Goal: Task Accomplishment & Management: Manage account settings

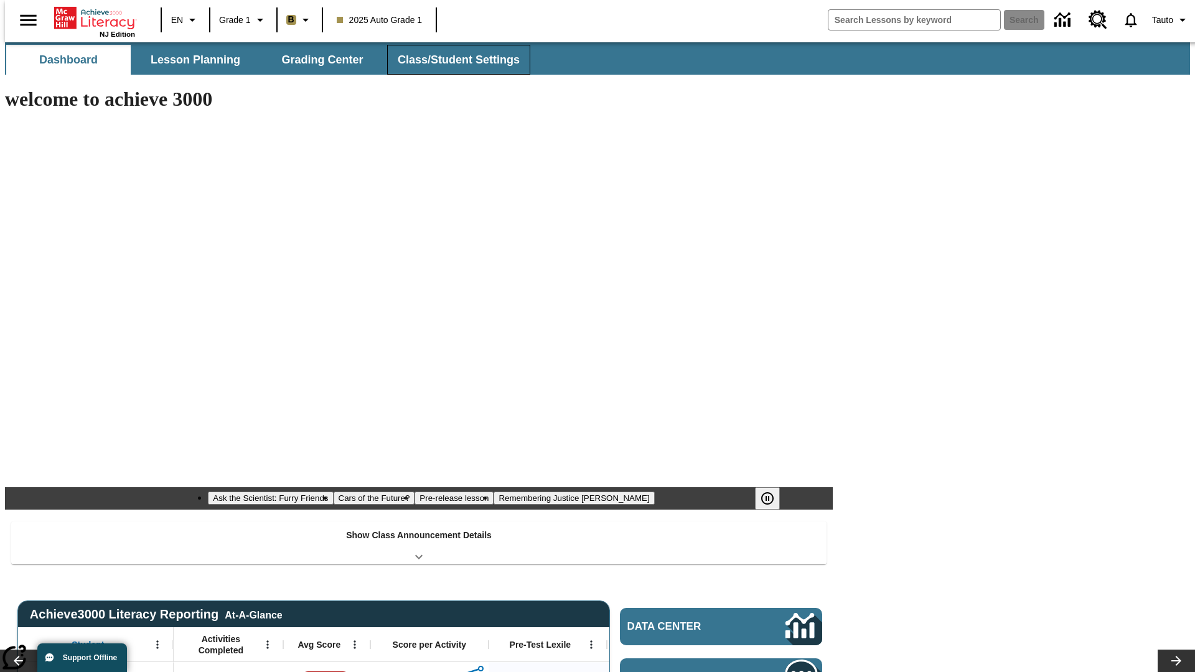
click at [452, 60] on button "Class/Student Settings" at bounding box center [458, 60] width 143 height 30
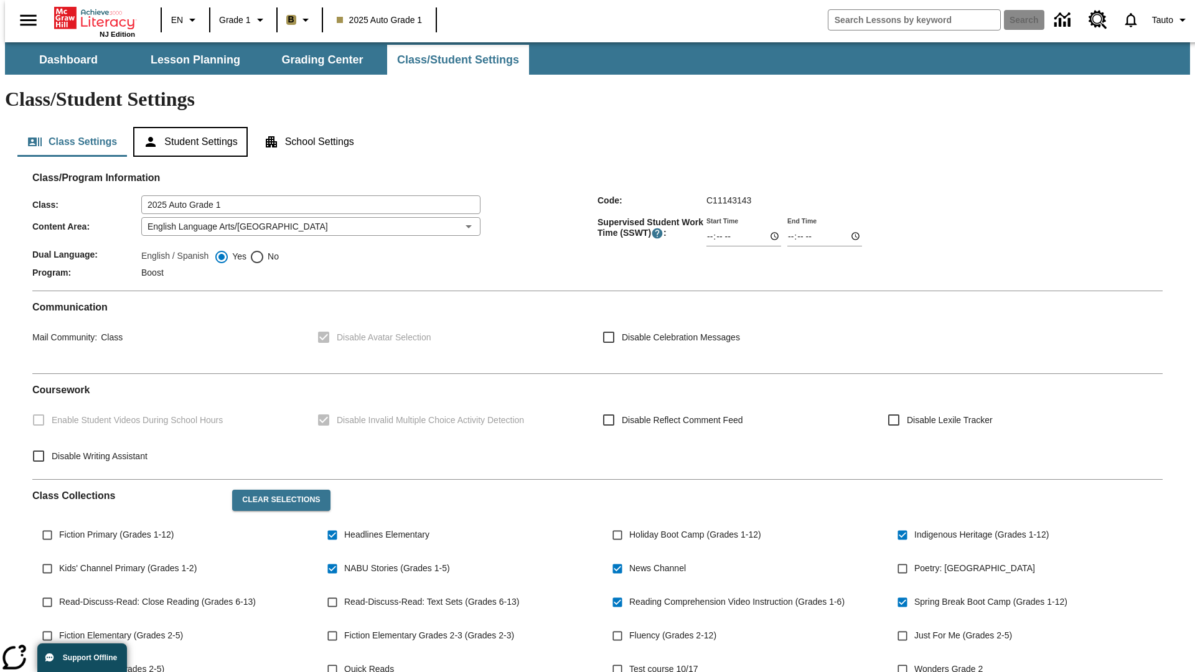
click at [187, 127] on button "Student Settings" at bounding box center [190, 142] width 114 height 30
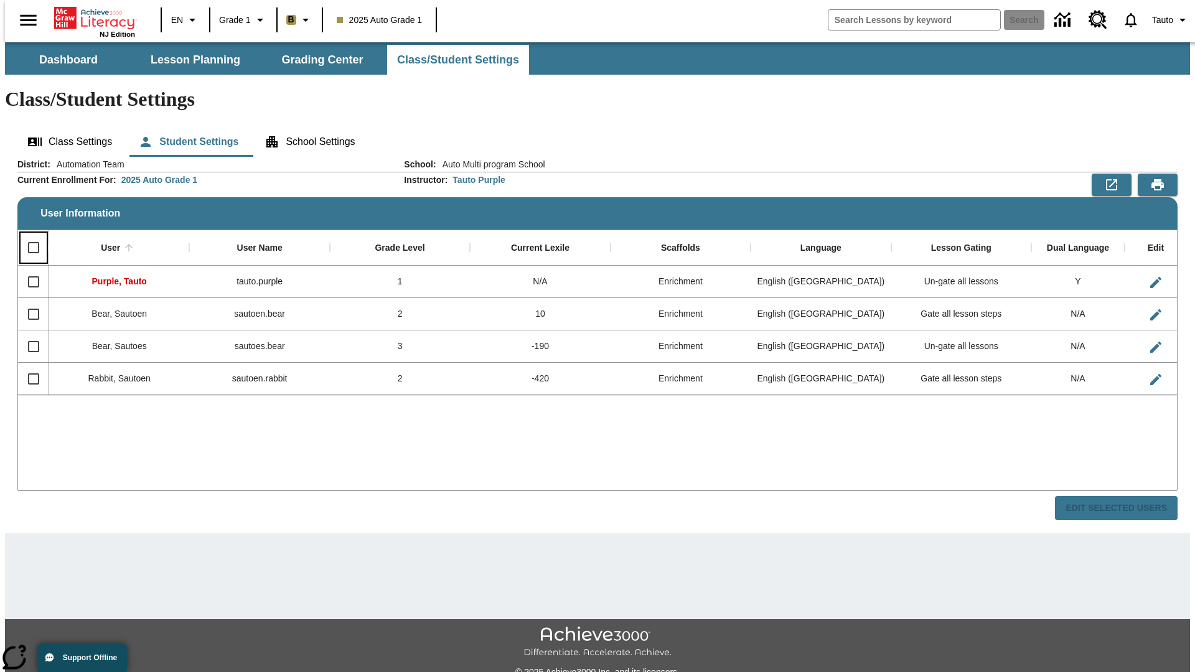
click at [28, 235] on input "Select all rows" at bounding box center [34, 248] width 26 height 26
checkbox input "true"
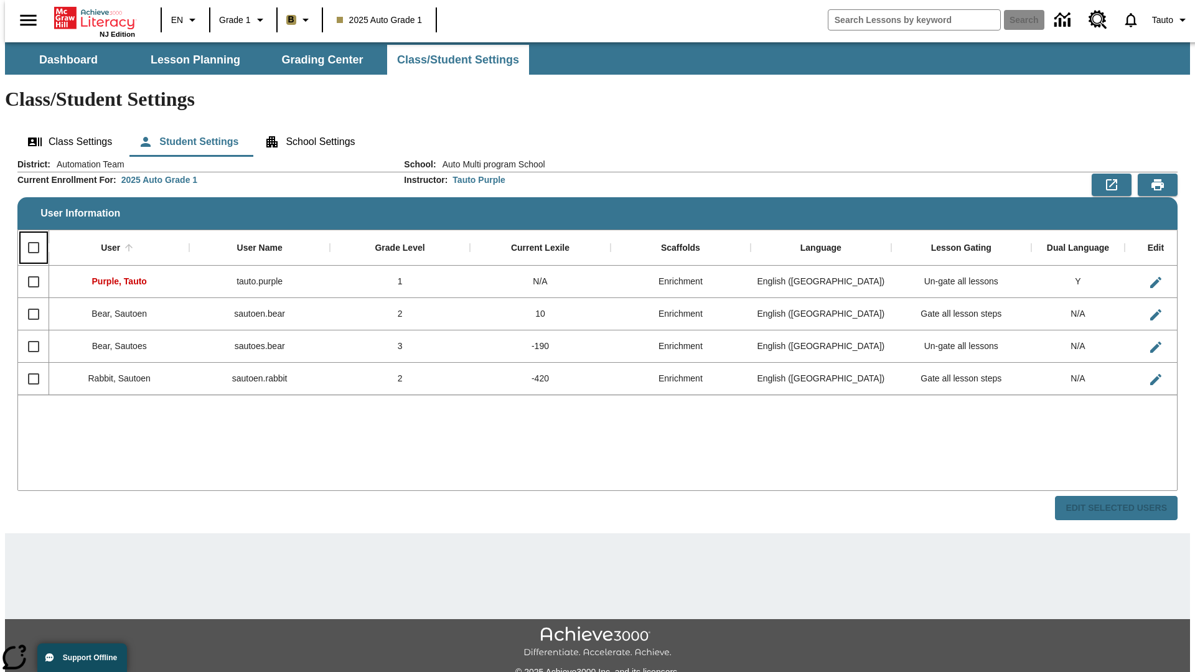
checkbox input "true"
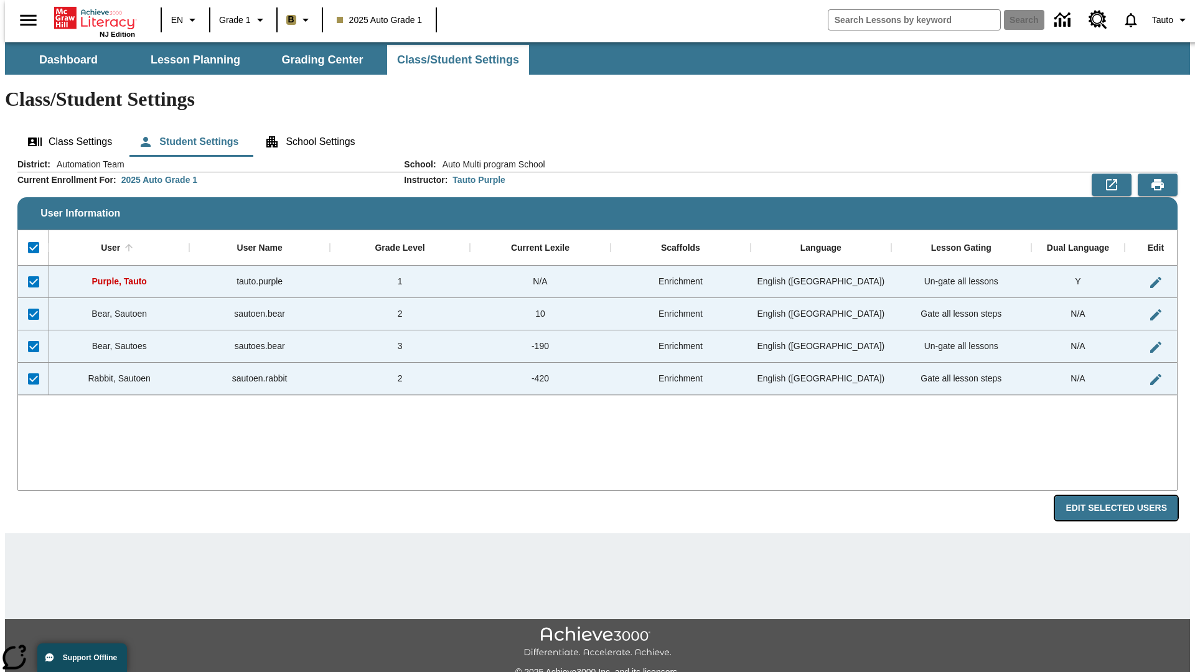
click at [1126, 496] on button "Edit Selected Users" at bounding box center [1116, 508] width 123 height 24
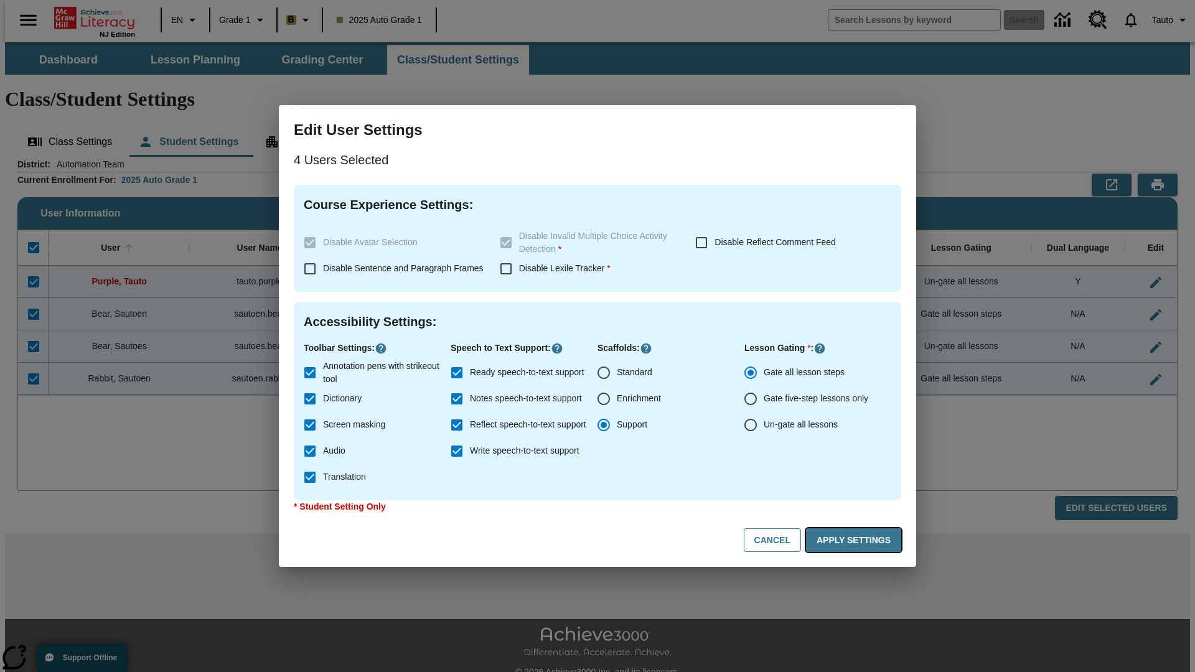
click at [856, 540] on button "Apply Settings" at bounding box center [853, 540] width 95 height 24
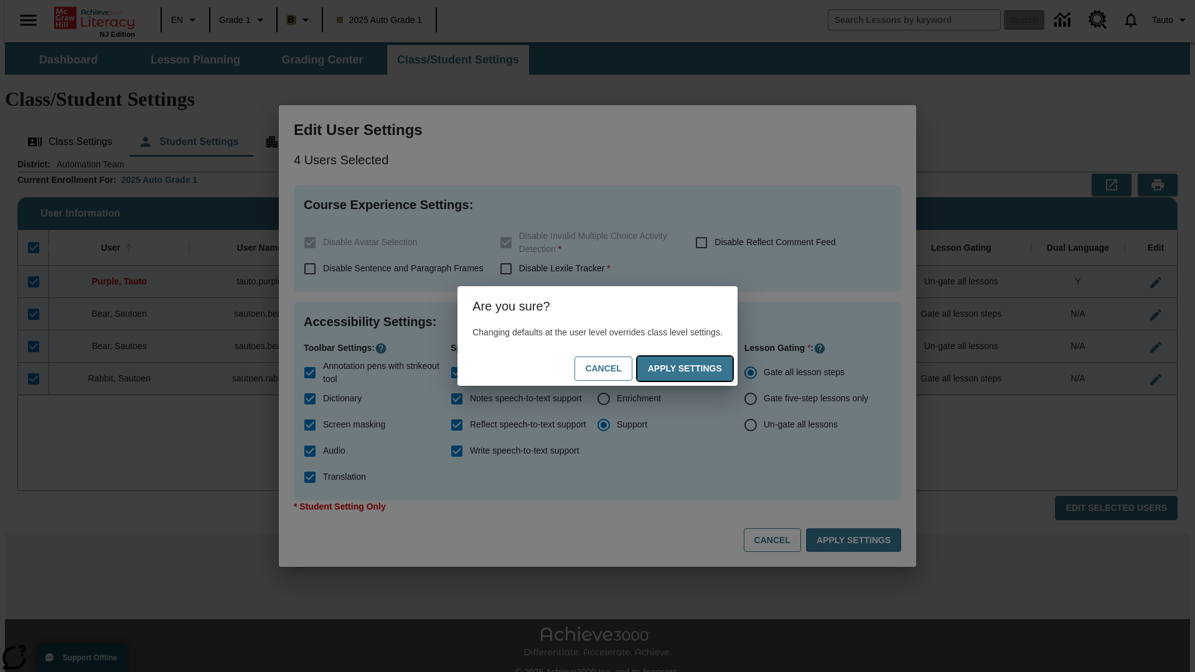
click at [697, 368] on button "Apply Settings" at bounding box center [684, 369] width 95 height 24
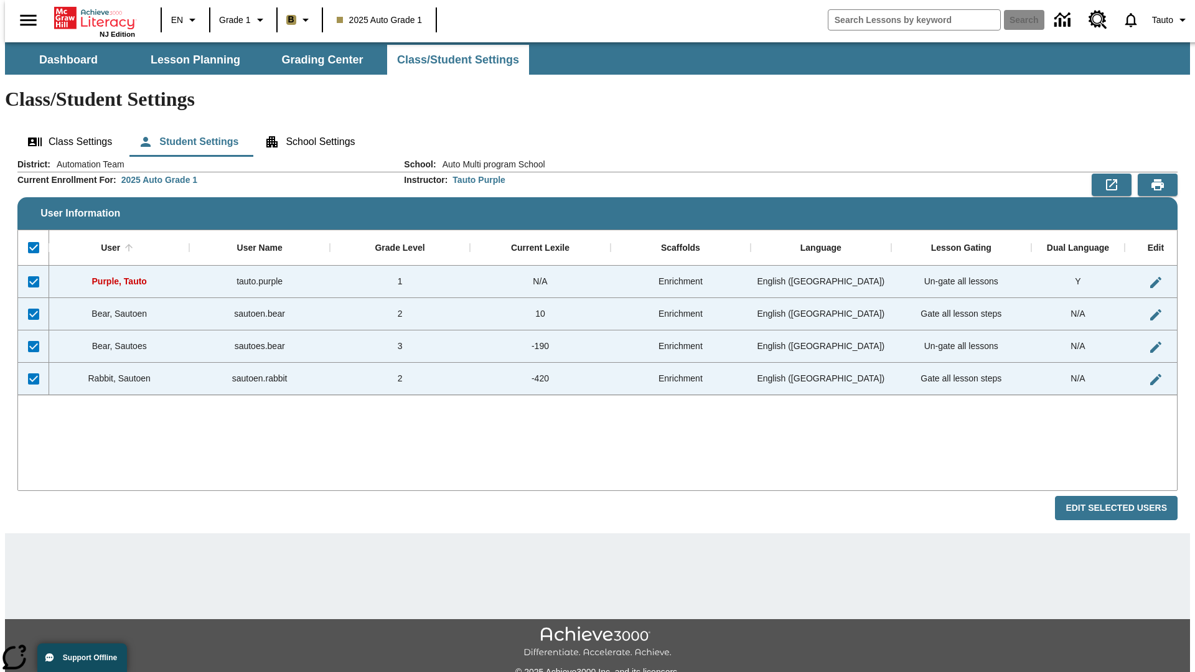
checkbox input "false"
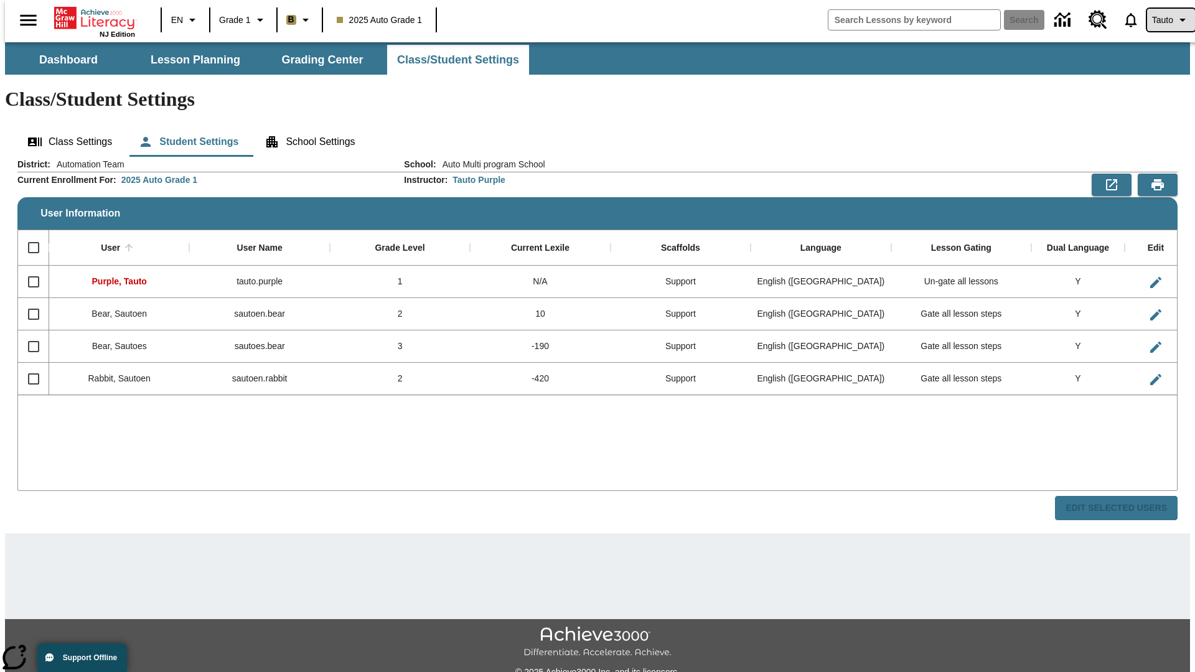
click at [1165, 20] on span "Tauto" at bounding box center [1162, 20] width 21 height 13
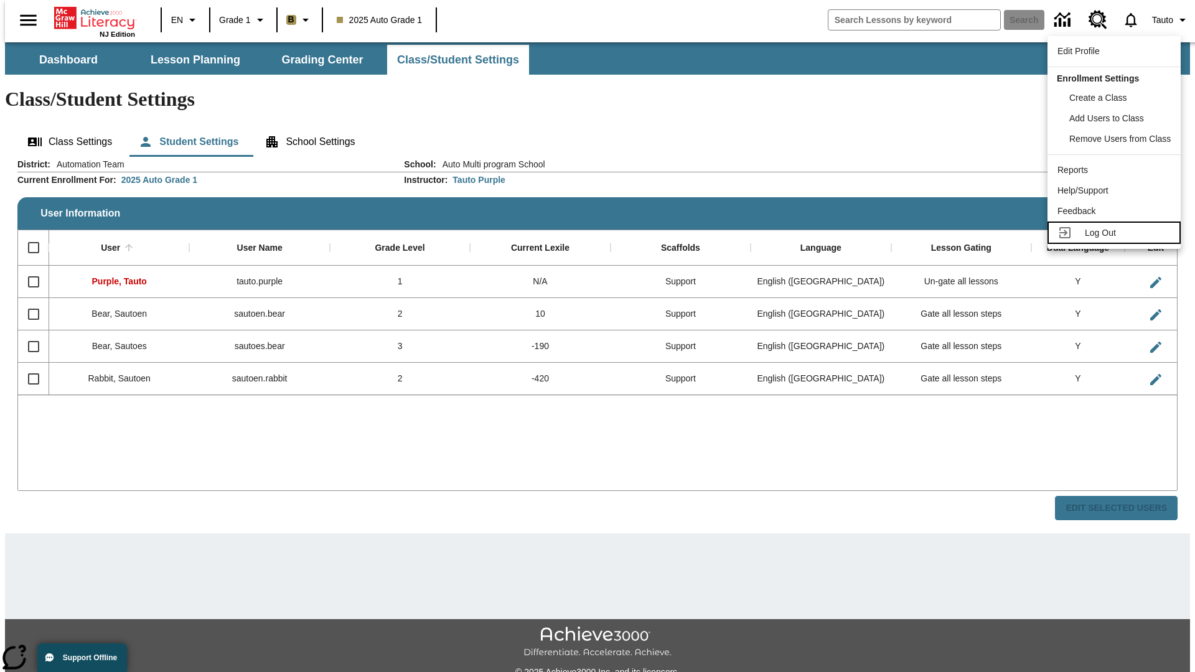
click at [1116, 233] on span "Log Out" at bounding box center [1100, 233] width 31 height 10
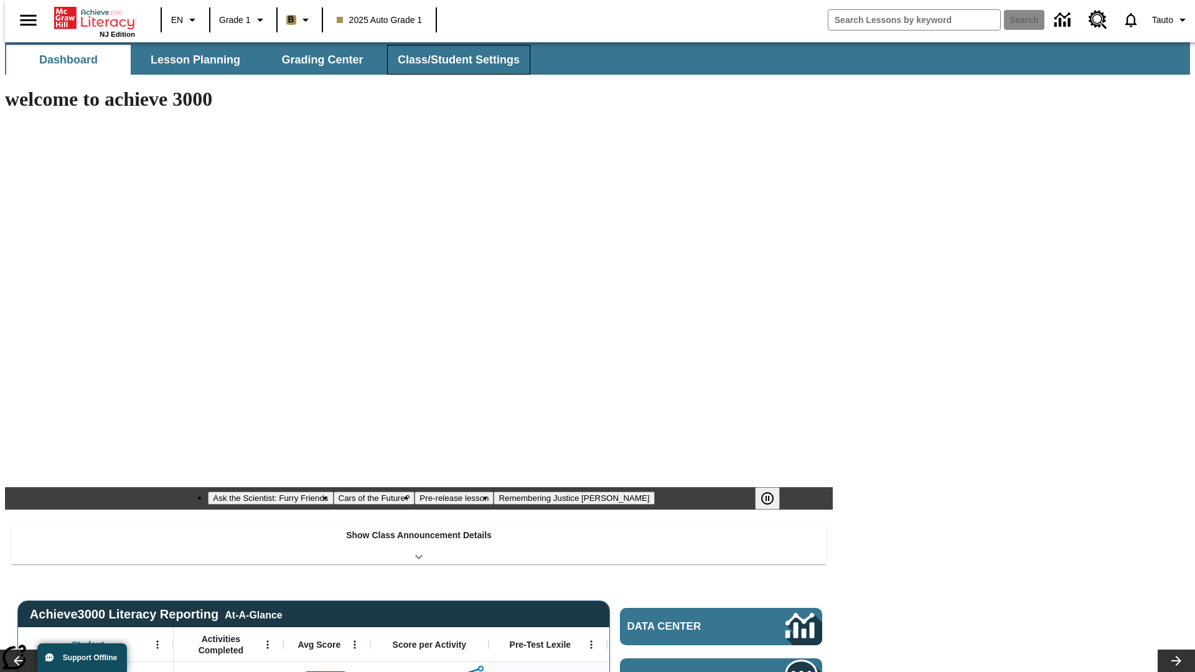
click at [452, 60] on button "Class/Student Settings" at bounding box center [458, 60] width 143 height 30
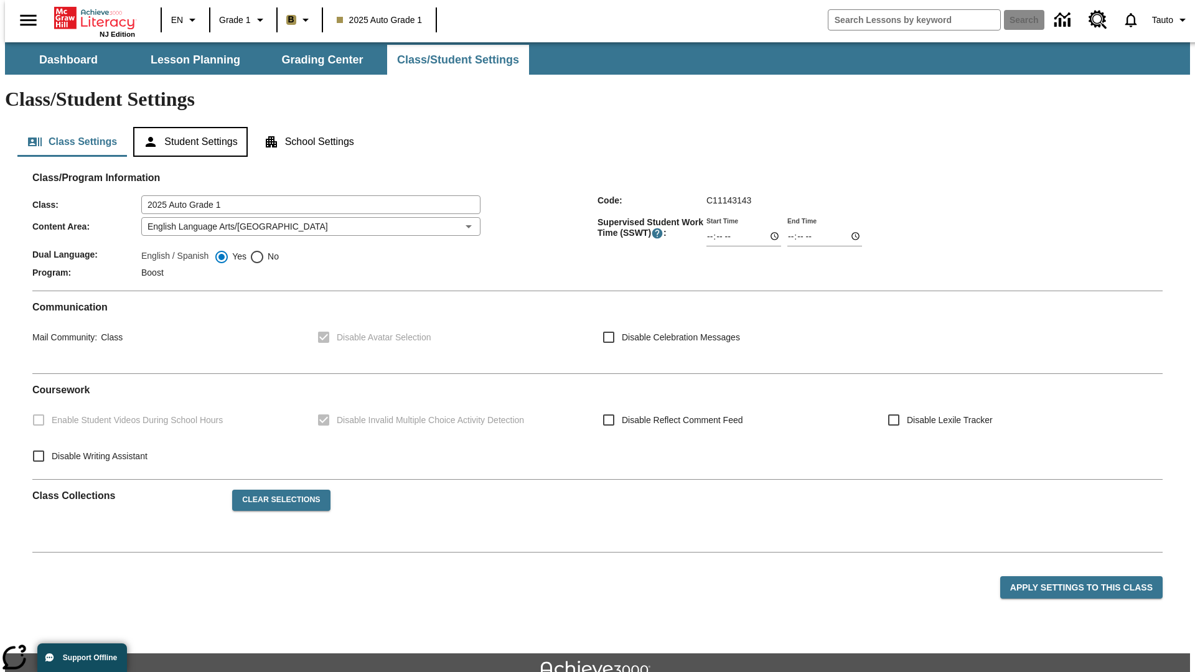
click at [187, 127] on button "Student Settings" at bounding box center [190, 142] width 114 height 30
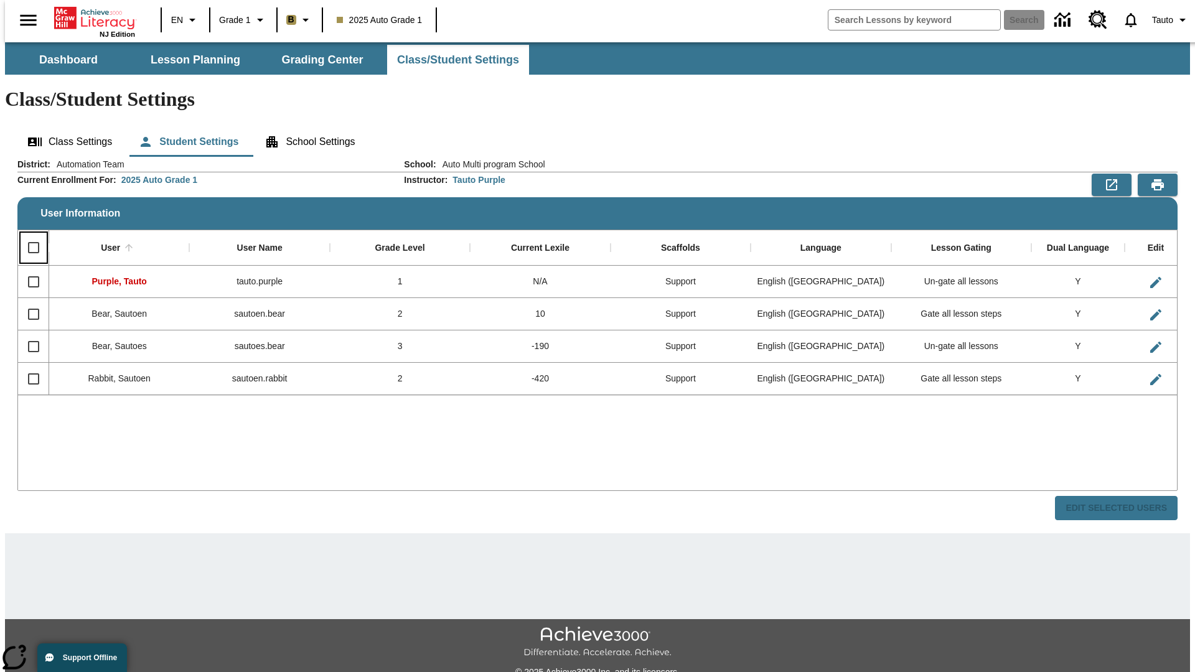
click at [28, 235] on input "Select all rows" at bounding box center [34, 248] width 26 height 26
checkbox input "true"
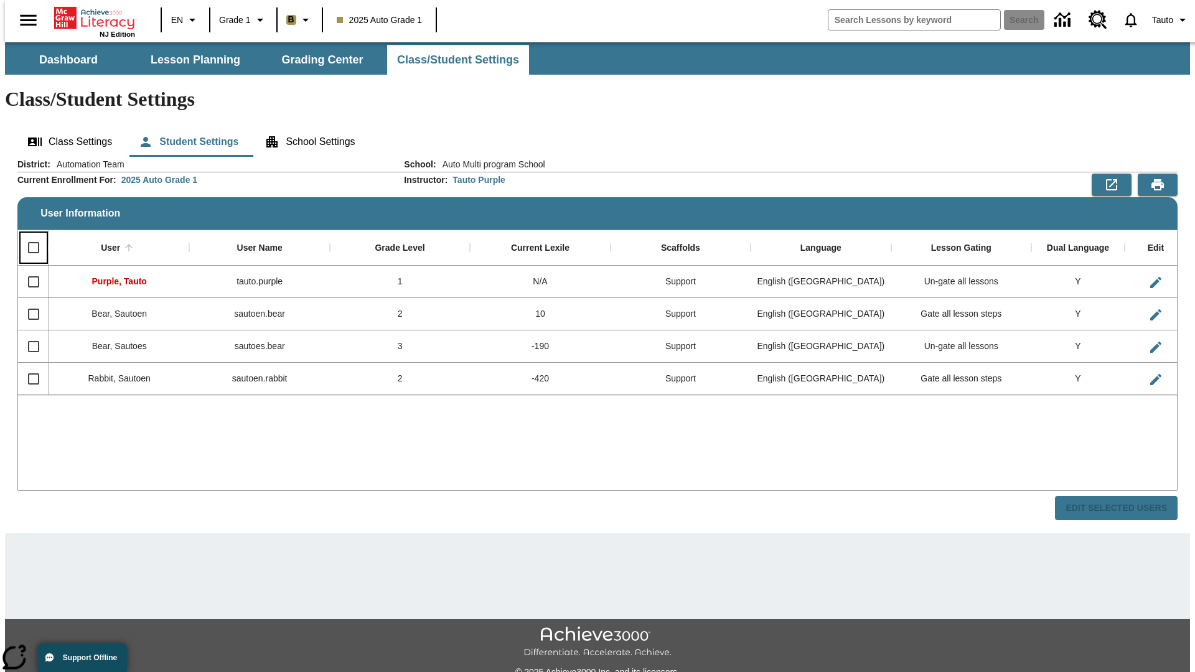
checkbox input "true"
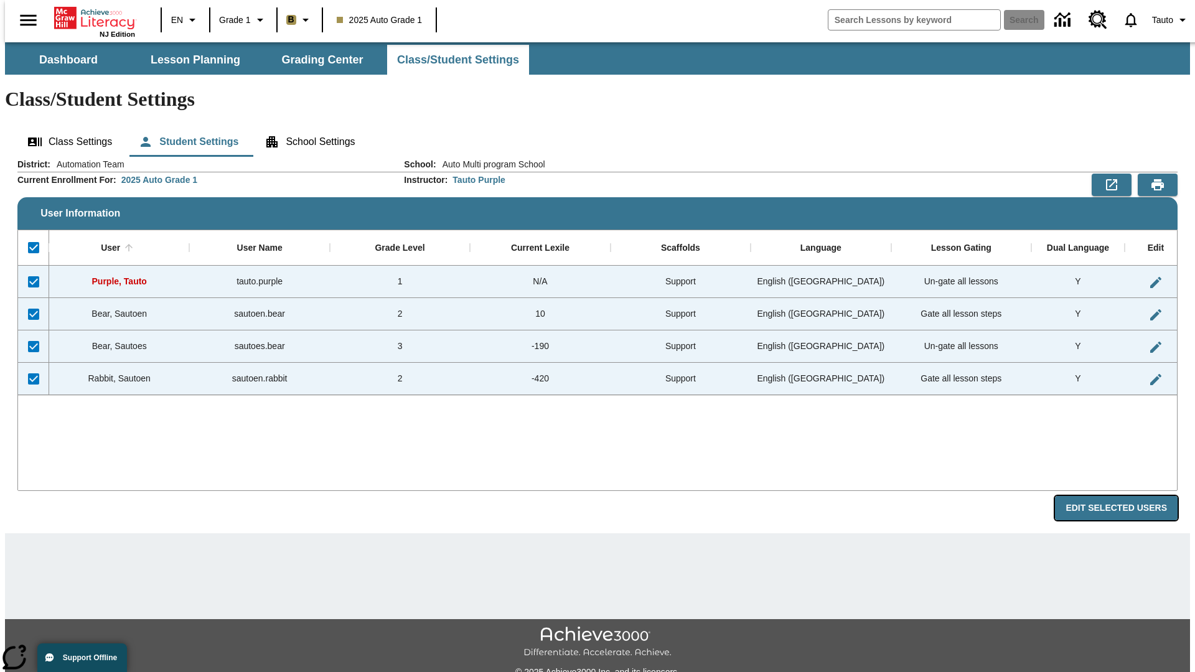
click at [1126, 496] on button "Edit Selected Users" at bounding box center [1116, 508] width 123 height 24
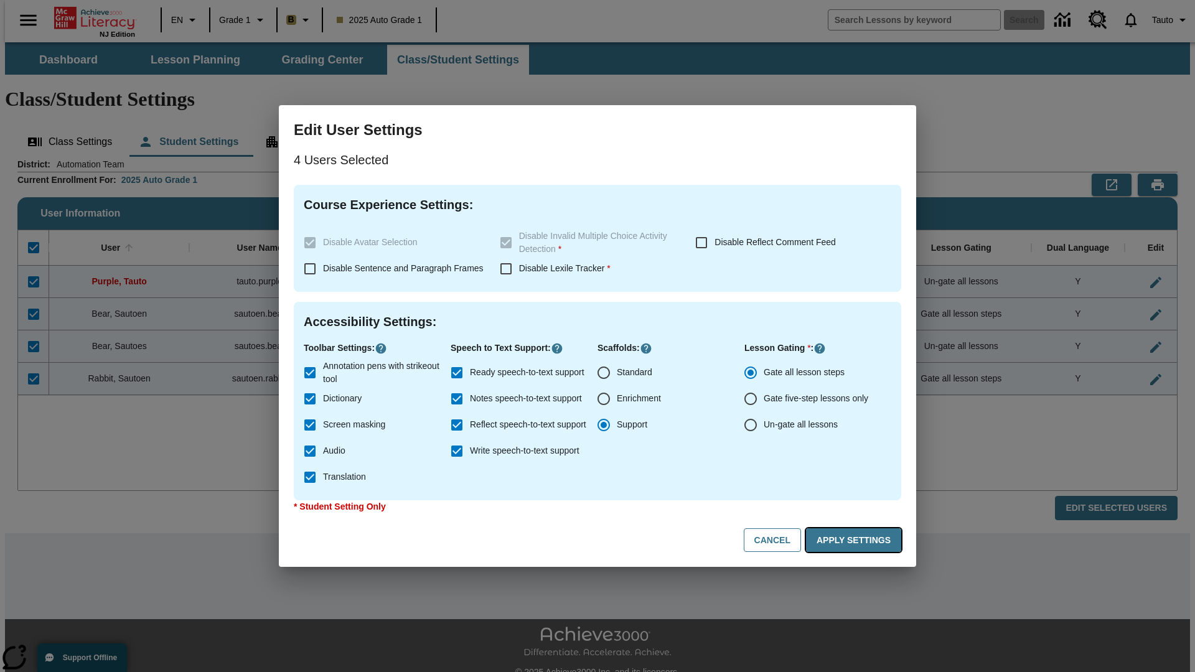
click at [856, 540] on button "Apply Settings" at bounding box center [853, 540] width 95 height 24
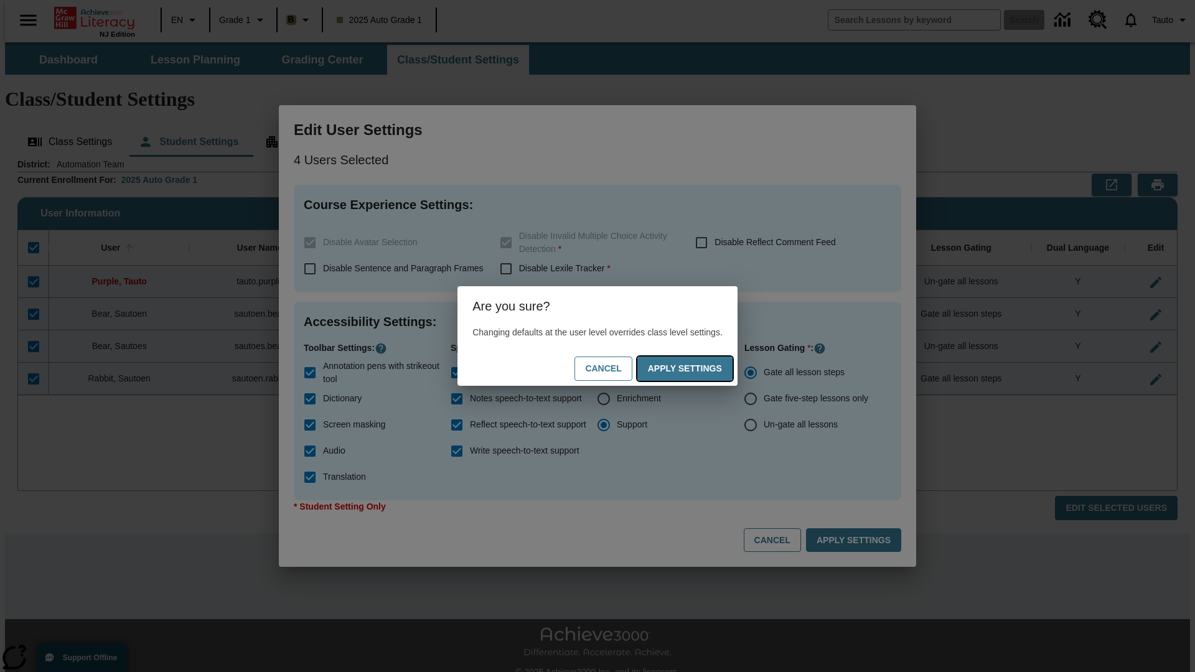
click at [697, 368] on button "Apply Settings" at bounding box center [684, 369] width 95 height 24
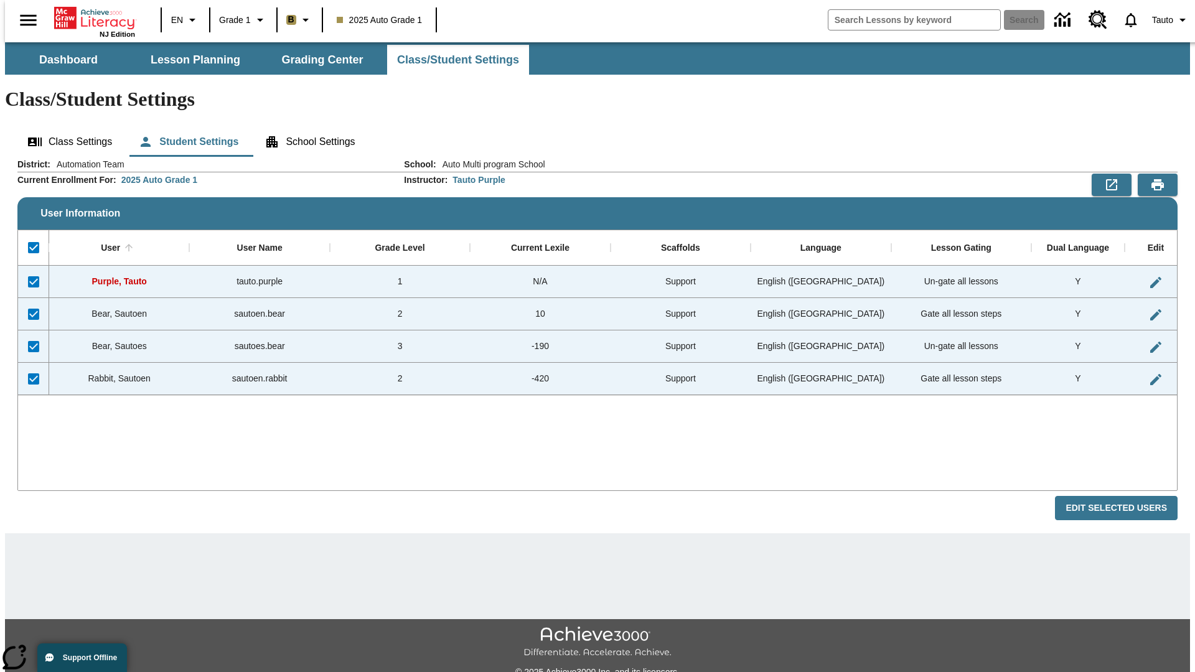
checkbox input "false"
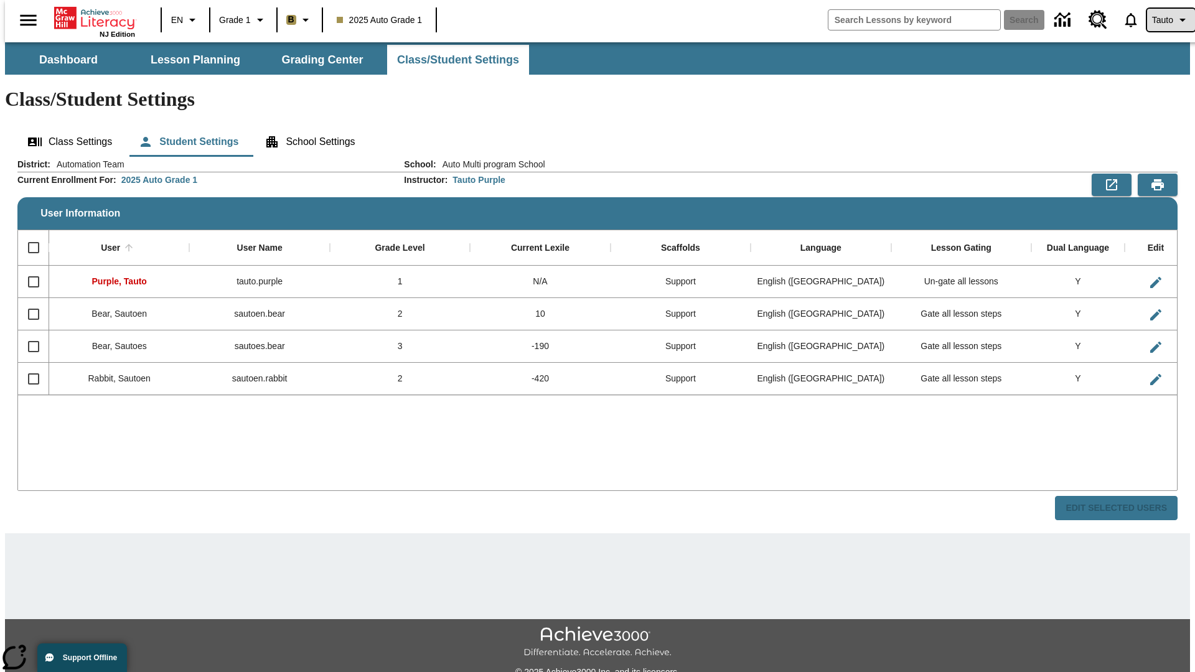
click at [1165, 20] on span "Tauto" at bounding box center [1162, 20] width 21 height 13
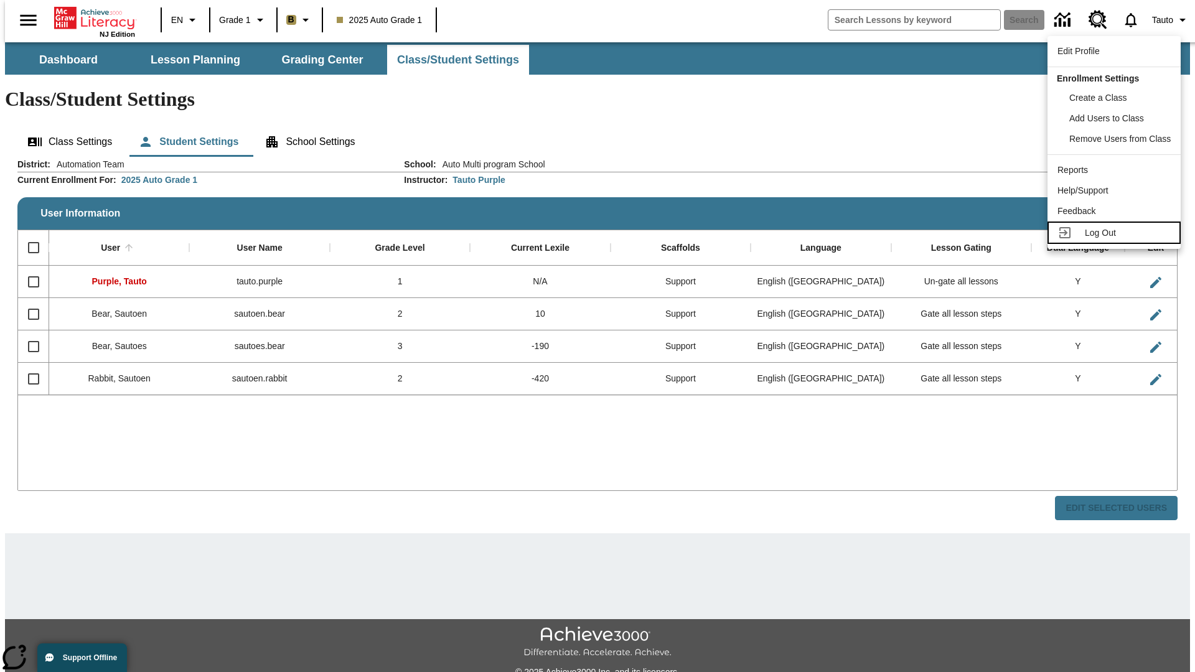
click at [1116, 233] on span "Log Out" at bounding box center [1100, 233] width 31 height 10
